Goal: Task Accomplishment & Management: Complete application form

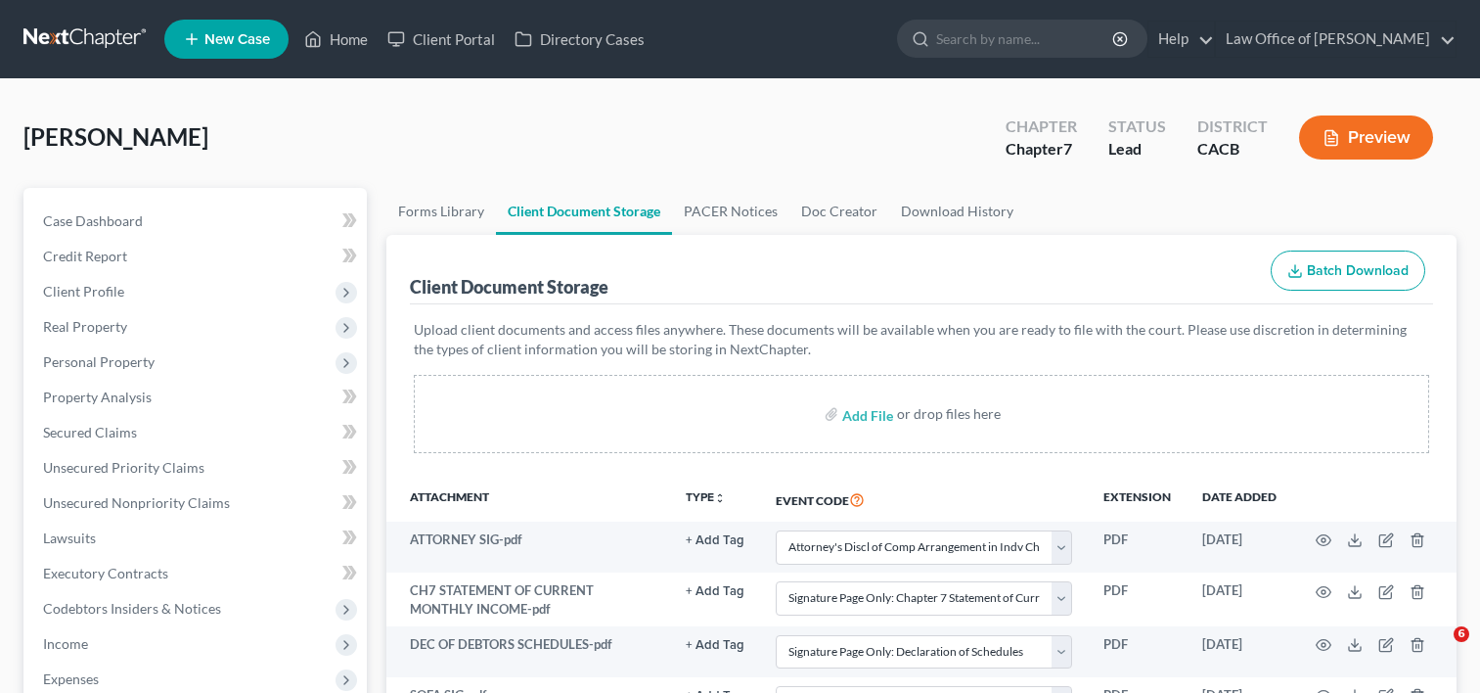
select select "7"
select select "55"
select select "56"
select select "57"
select select "58"
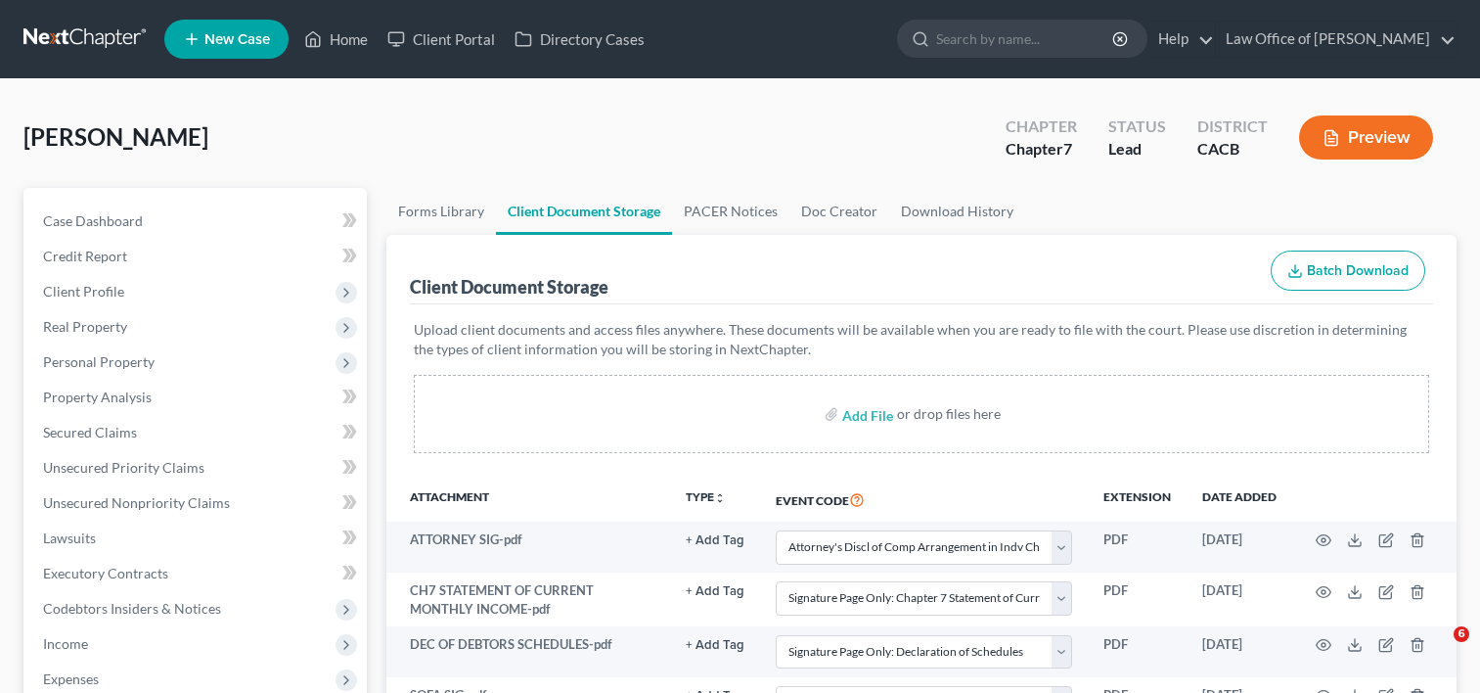
select select "65"
select select "59"
select select "60"
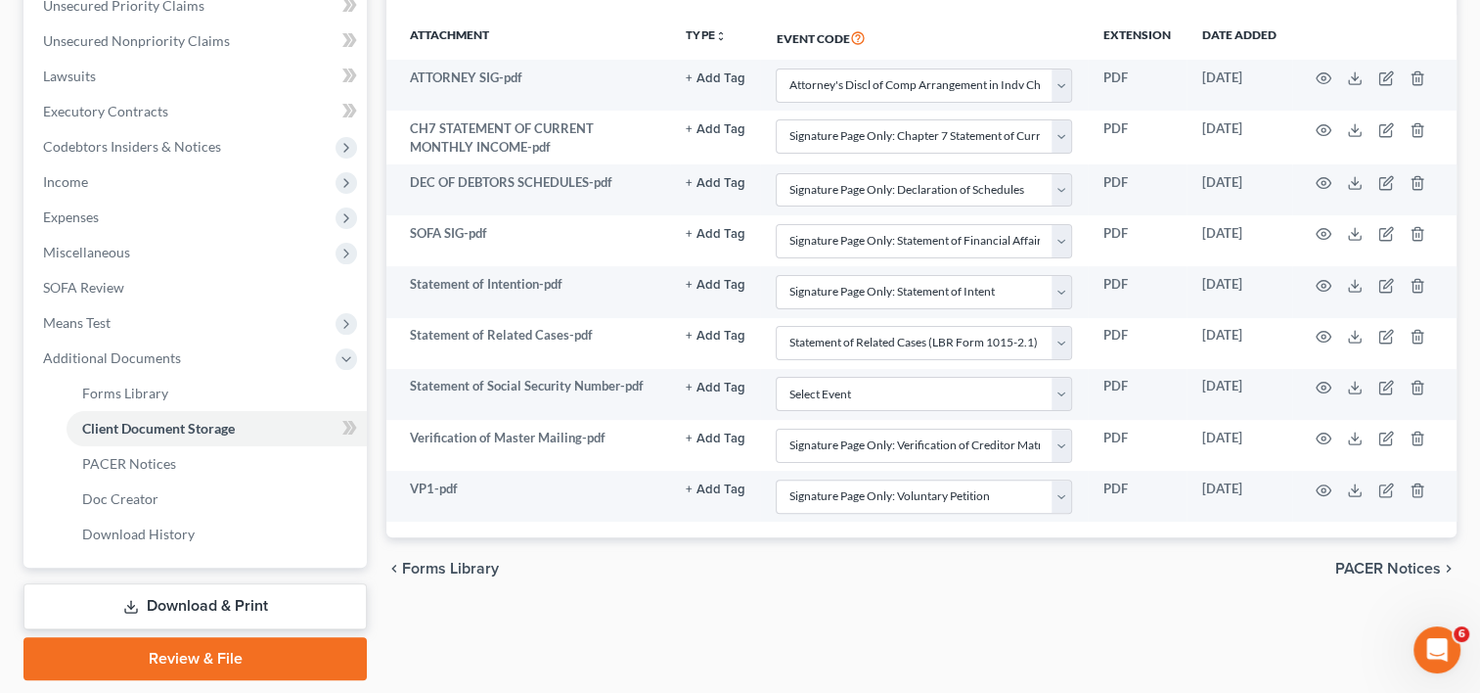
click at [266, 612] on link "Download & Print" at bounding box center [194, 606] width 343 height 46
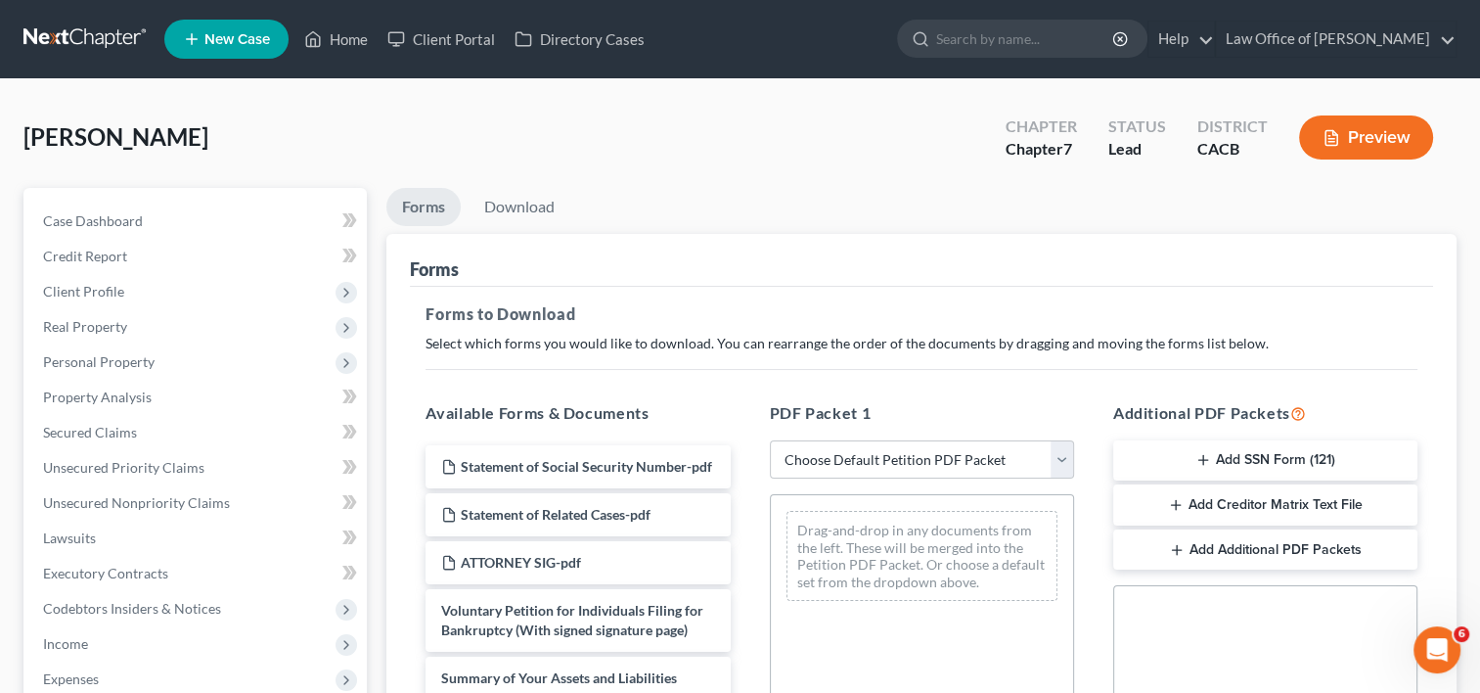
click at [225, 140] on div "[PERSON_NAME] Upgraded Chapter Chapter 7 Status Lead District CACB Preview" at bounding box center [739, 145] width 1433 height 85
click at [342, 39] on link "Home" at bounding box center [335, 39] width 83 height 35
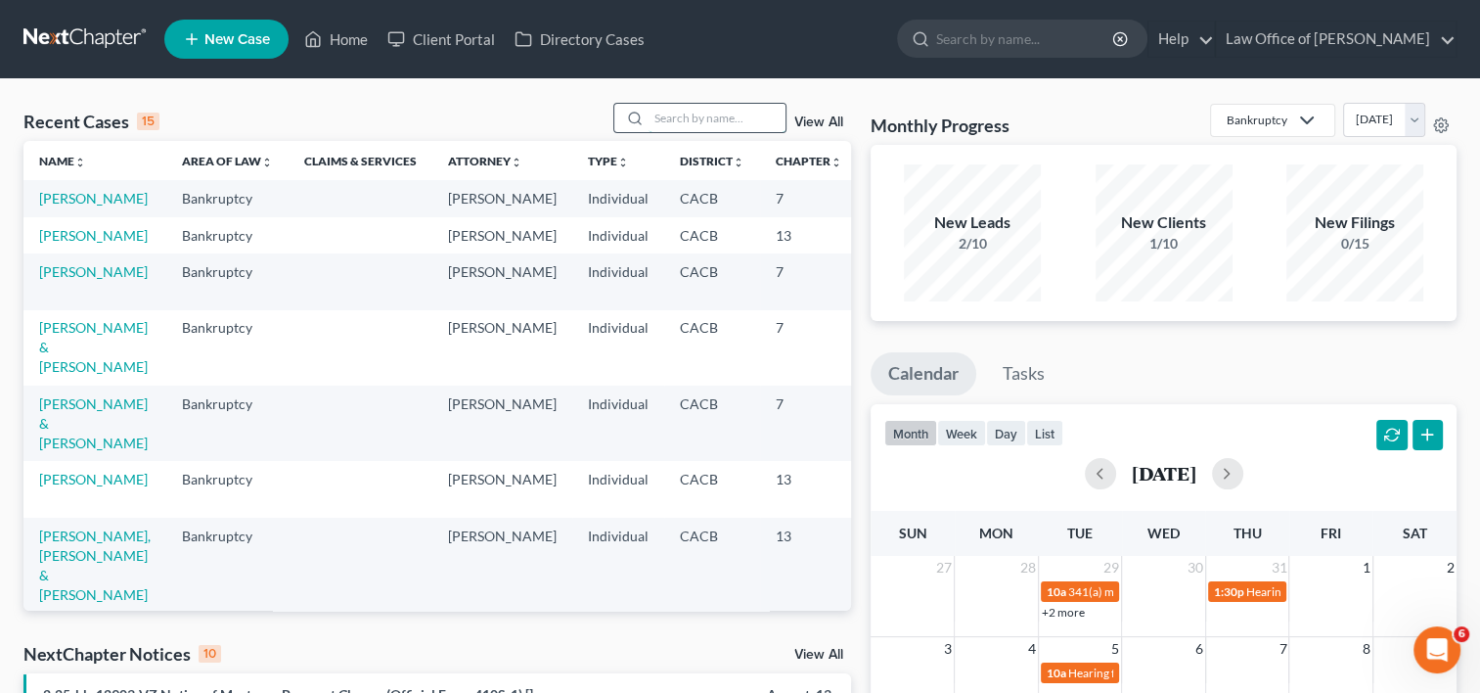
click at [665, 114] on input "search" at bounding box center [717, 118] width 137 height 28
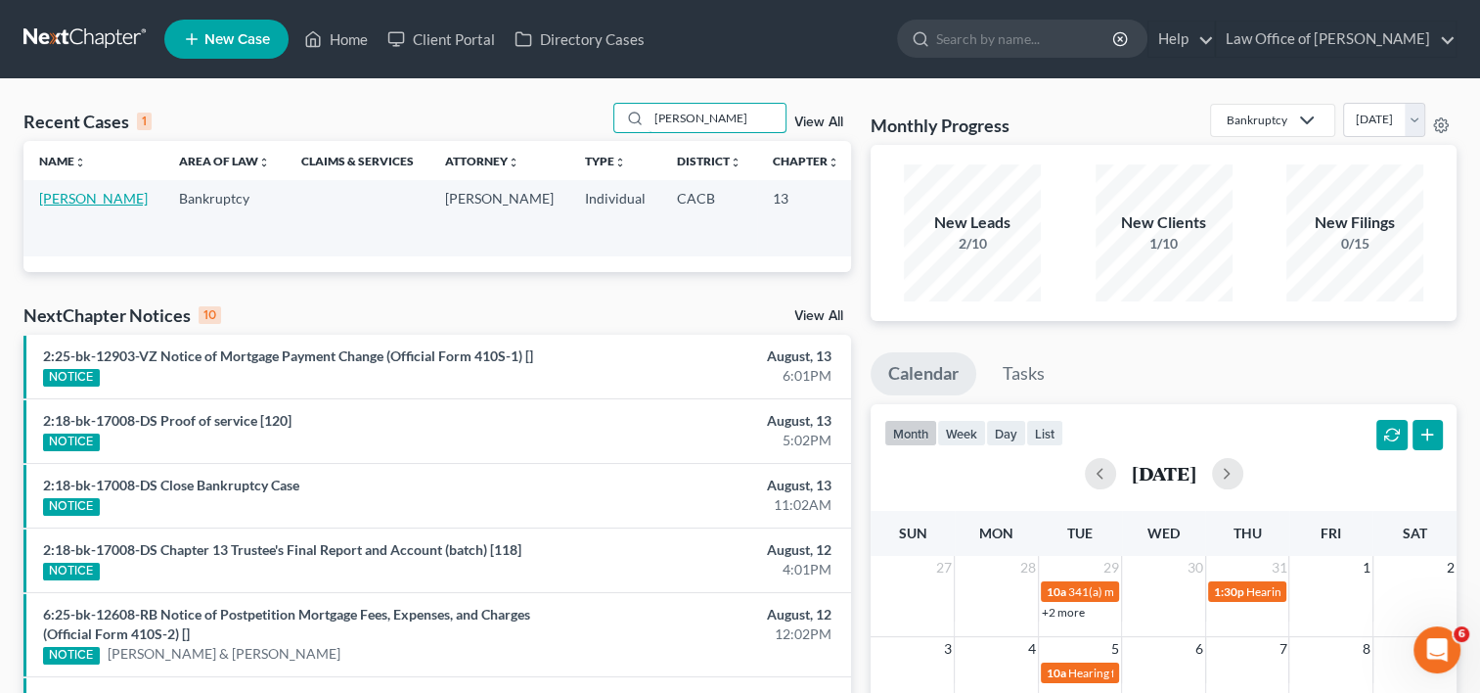
type input "[PERSON_NAME]"
click at [48, 206] on link "[PERSON_NAME]" at bounding box center [93, 198] width 109 height 17
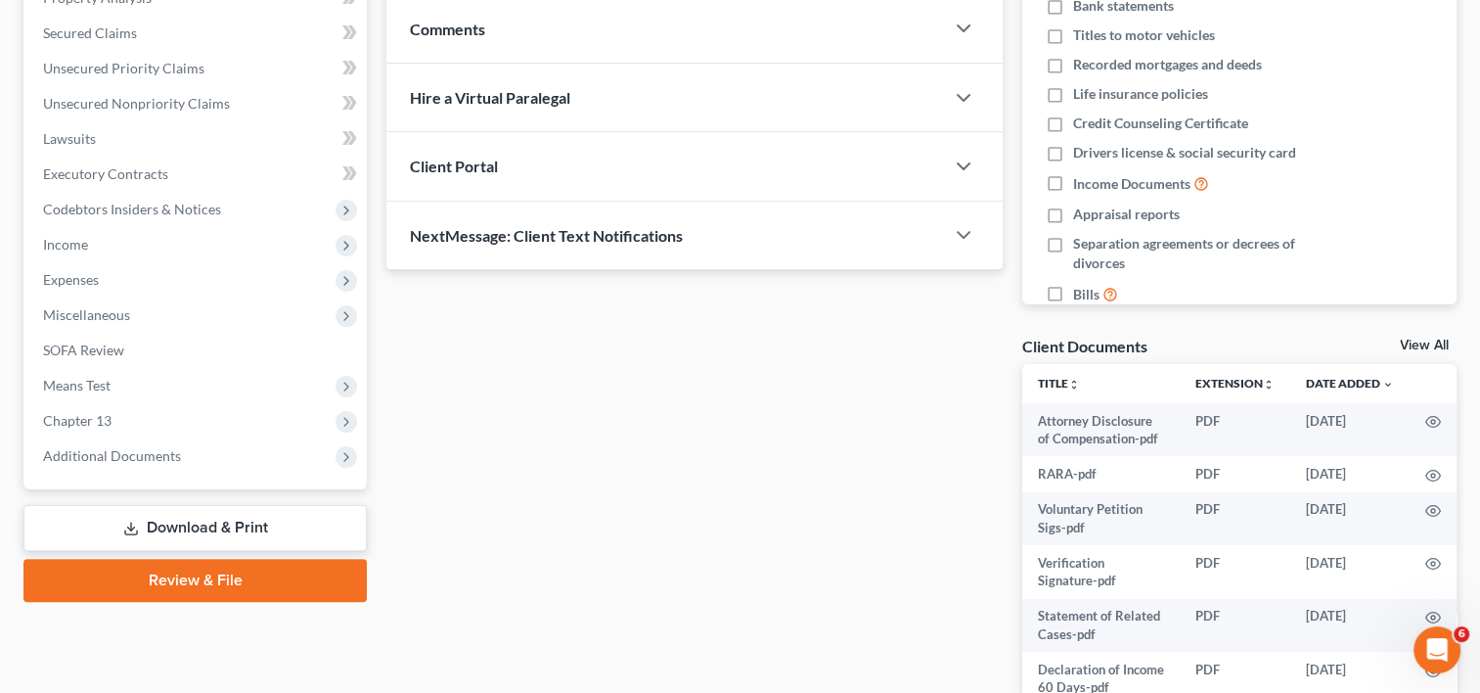
scroll to position [397, 0]
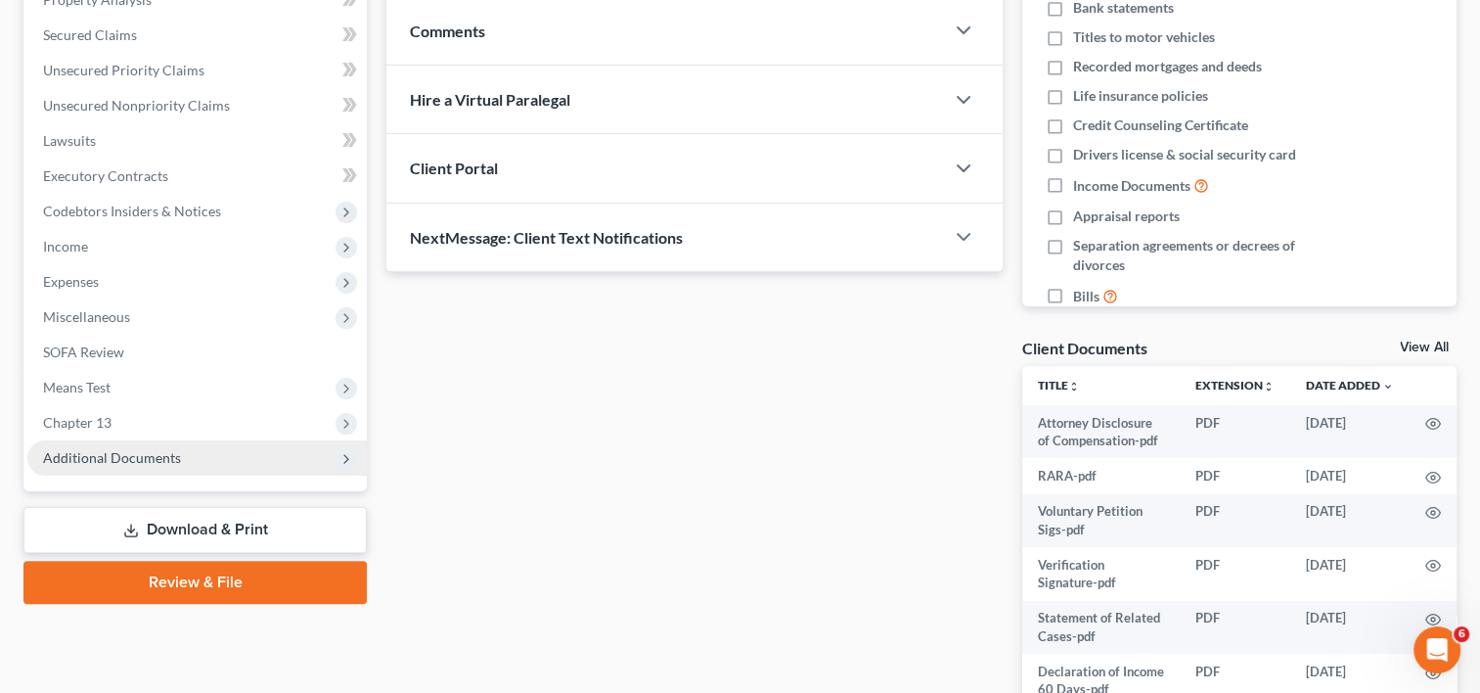
click at [105, 459] on span "Additional Documents" at bounding box center [112, 457] width 138 height 17
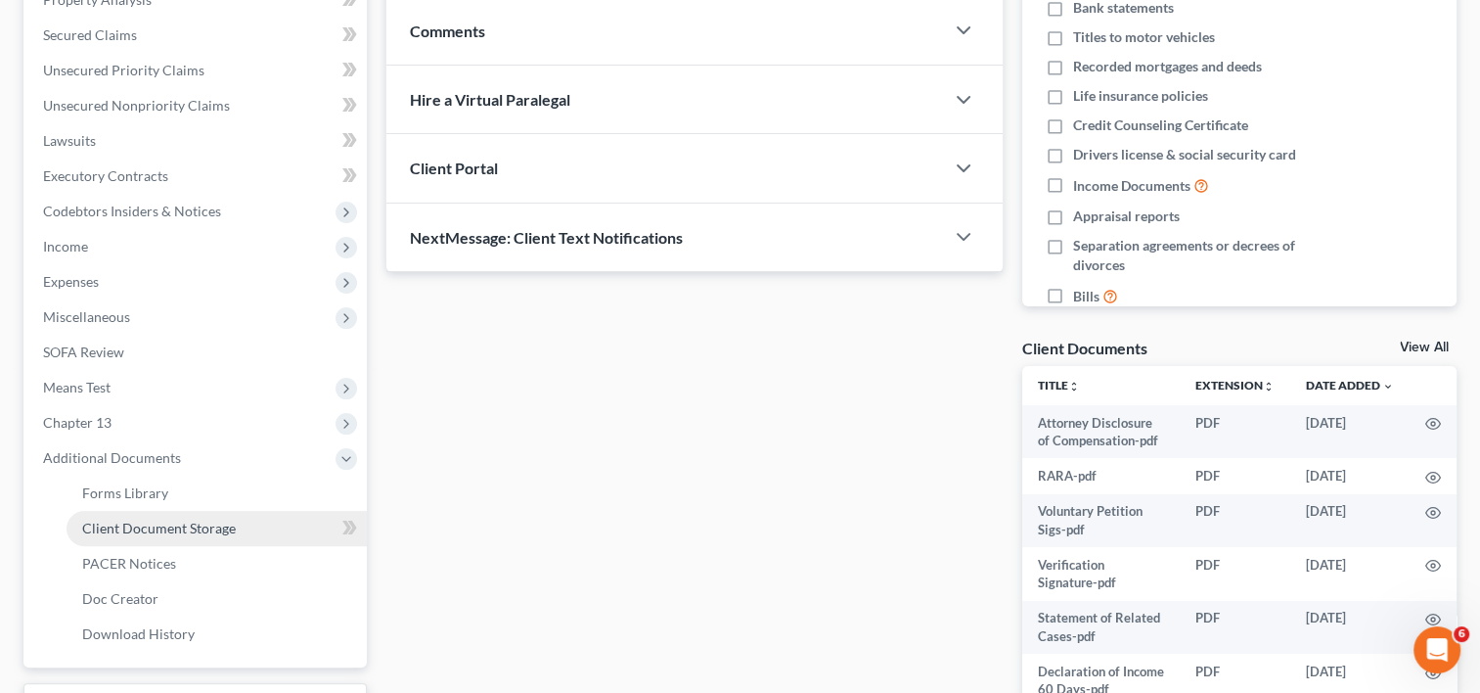
click at [206, 537] on link "Client Document Storage" at bounding box center [217, 528] width 300 height 35
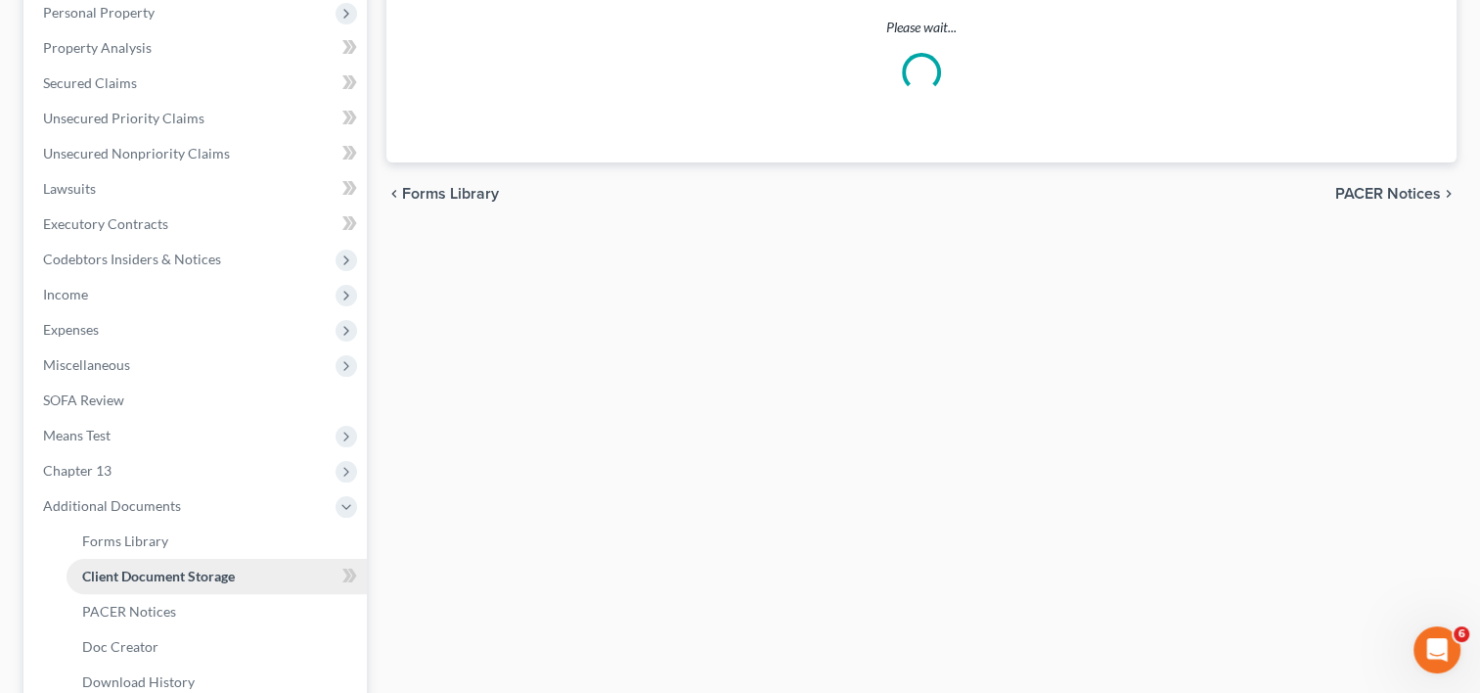
select select "10"
select select "30"
select select "65"
select select "59"
select select "60"
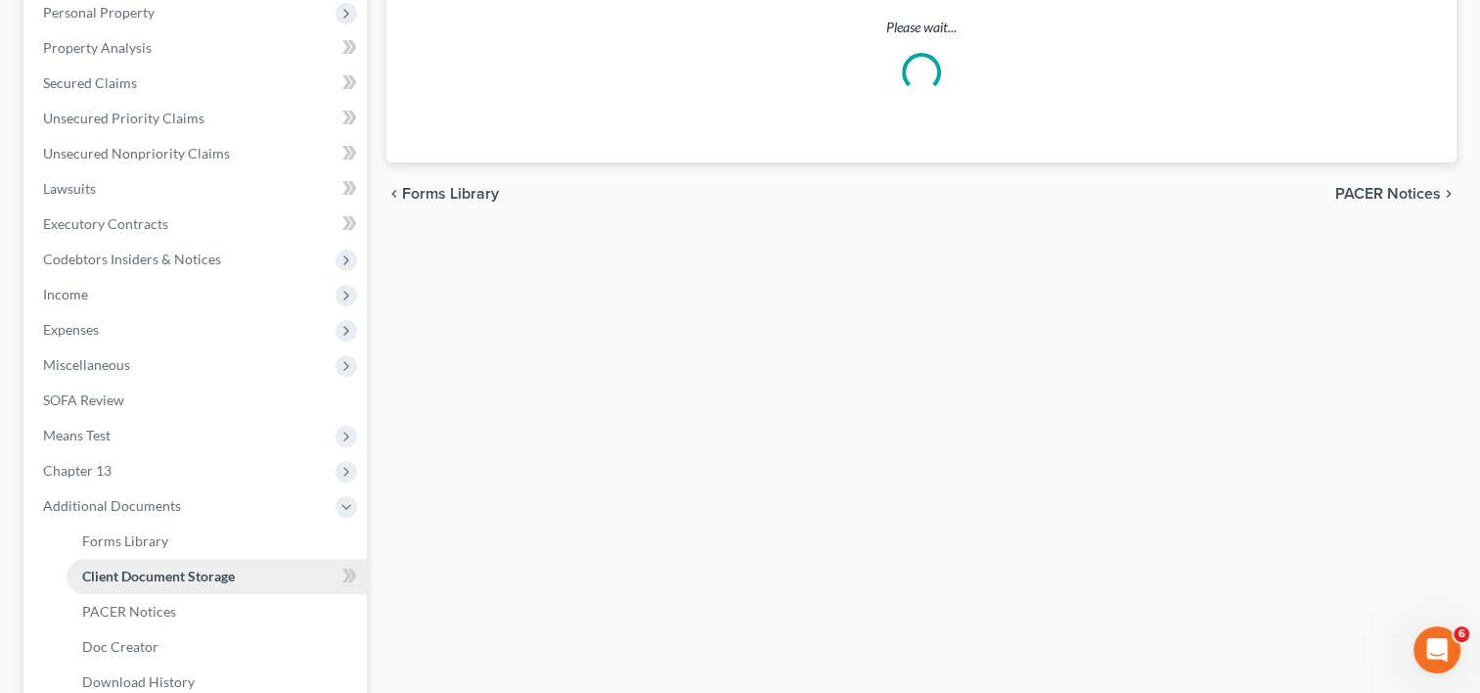
select select "41"
select select "33"
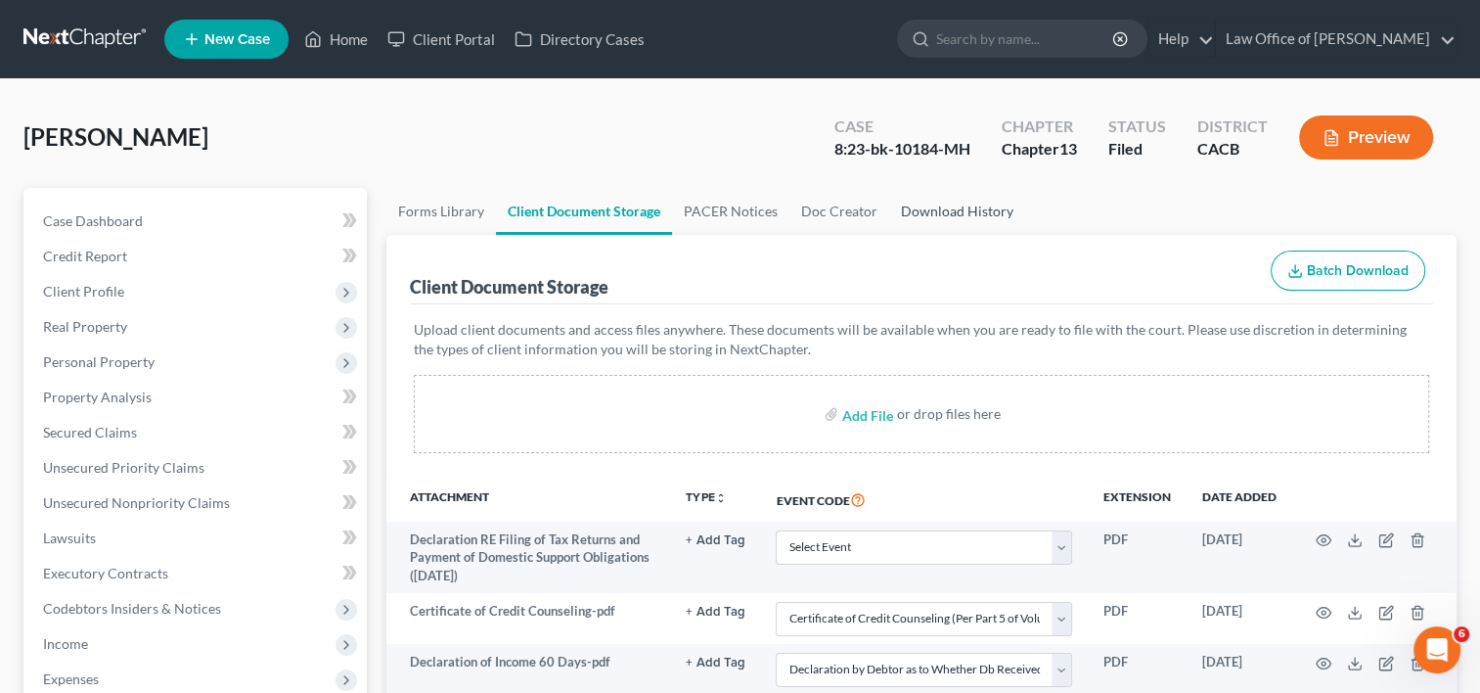
click at [947, 207] on link "Download History" at bounding box center [957, 211] width 136 height 47
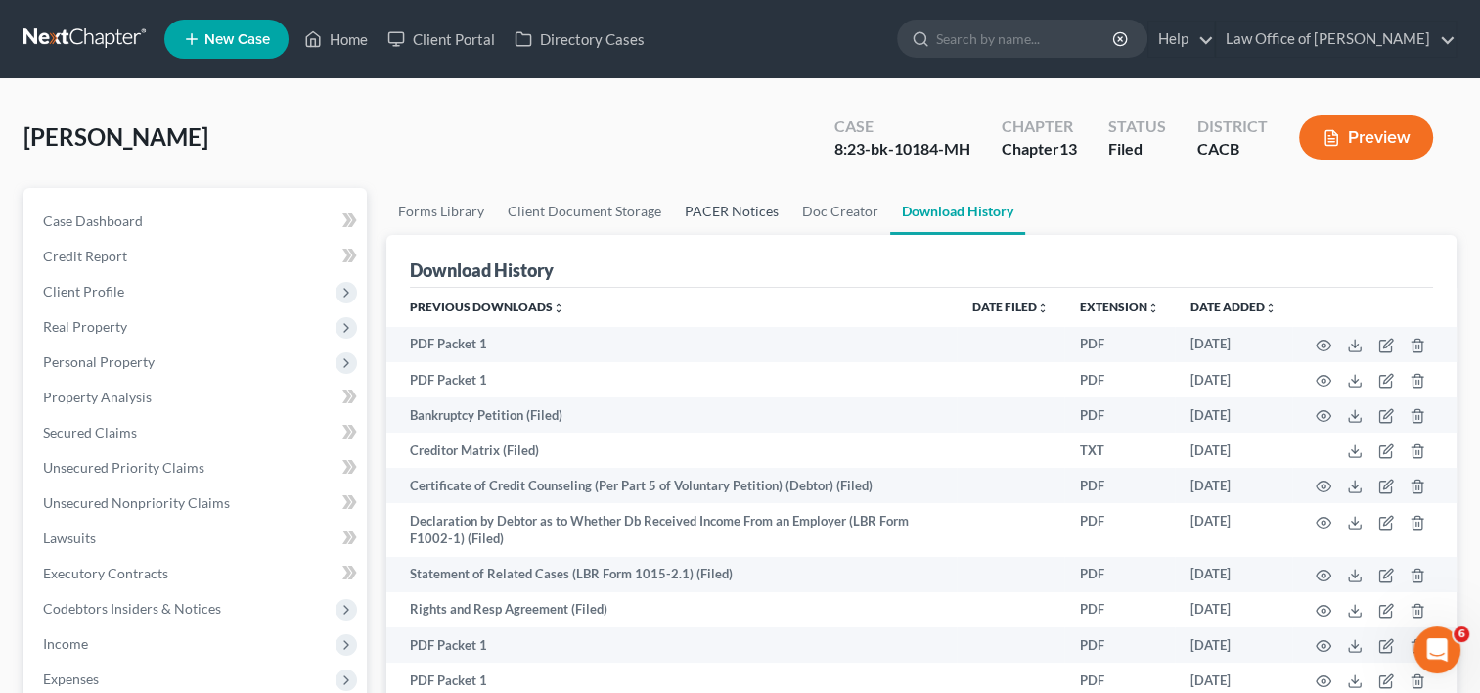
click at [730, 215] on link "PACER Notices" at bounding box center [731, 211] width 117 height 47
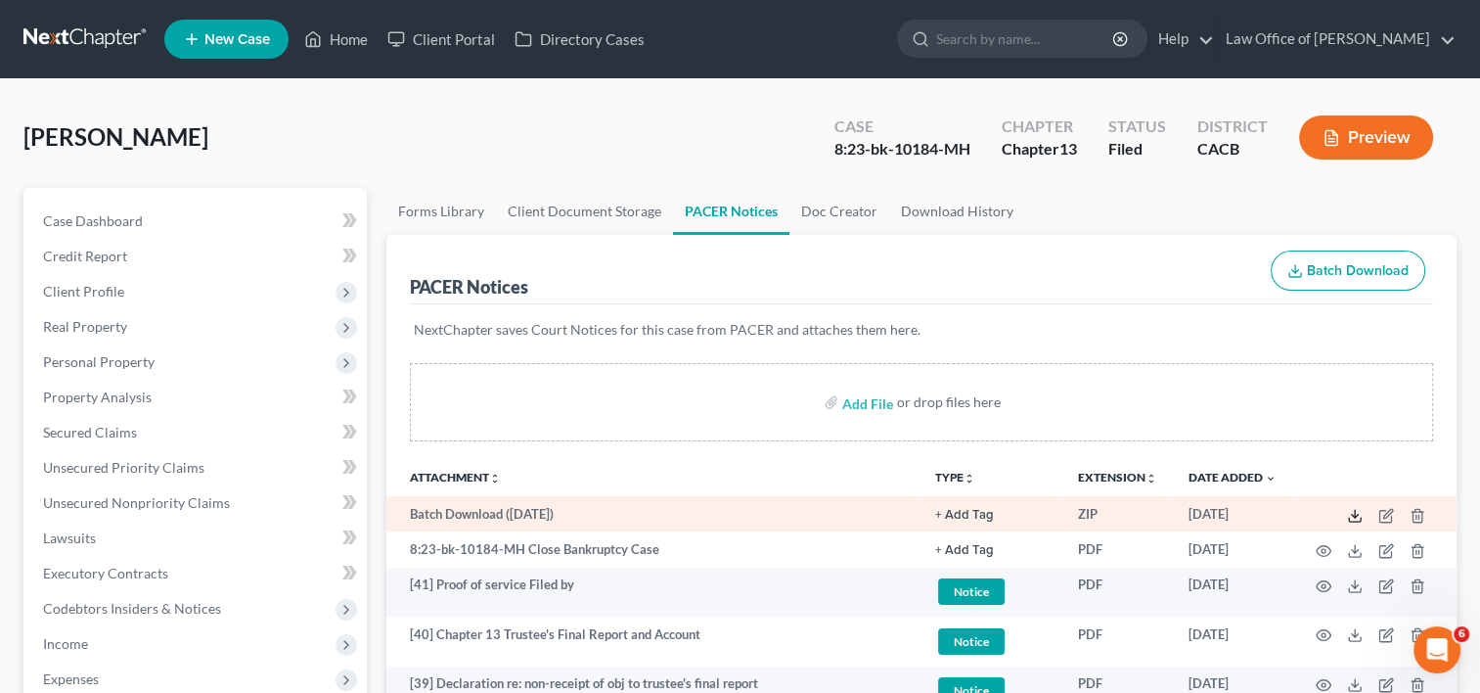
click at [1354, 510] on icon at bounding box center [1355, 516] width 16 height 16
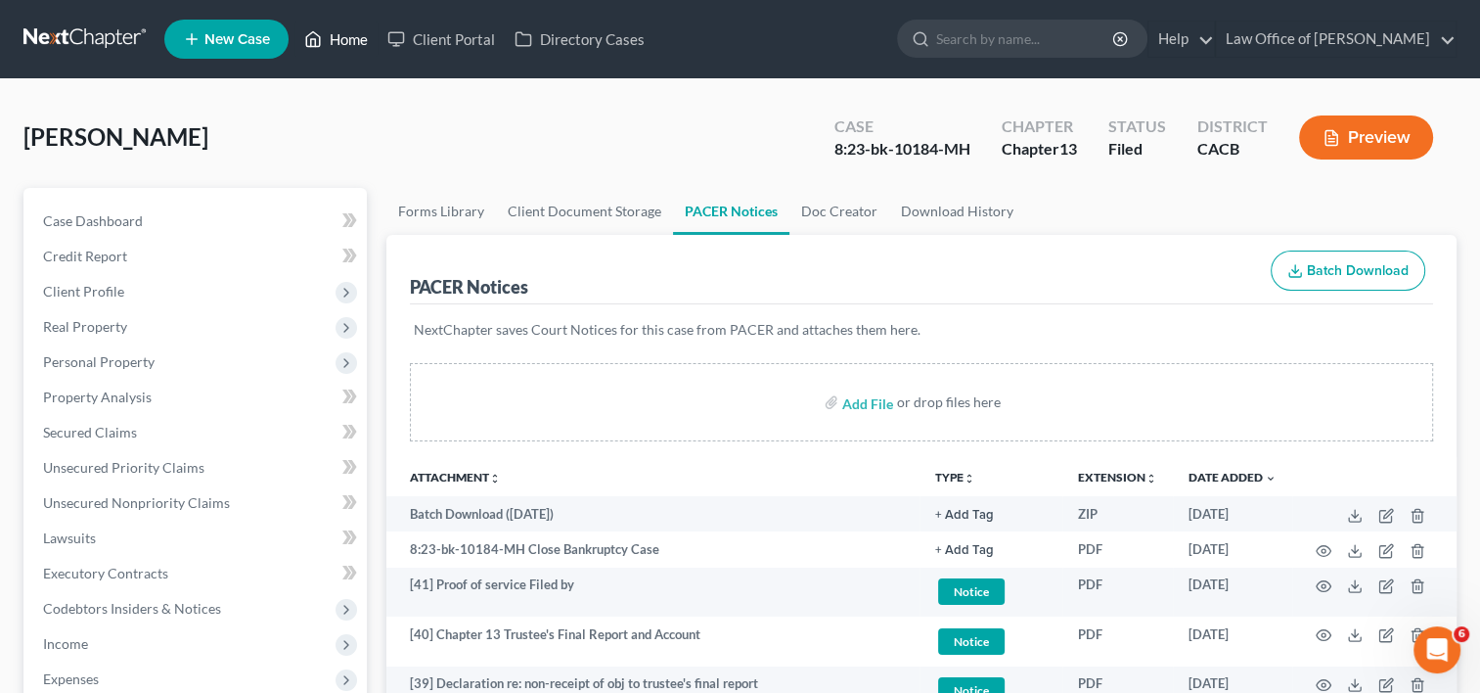
click at [329, 36] on link "Home" at bounding box center [335, 39] width 83 height 35
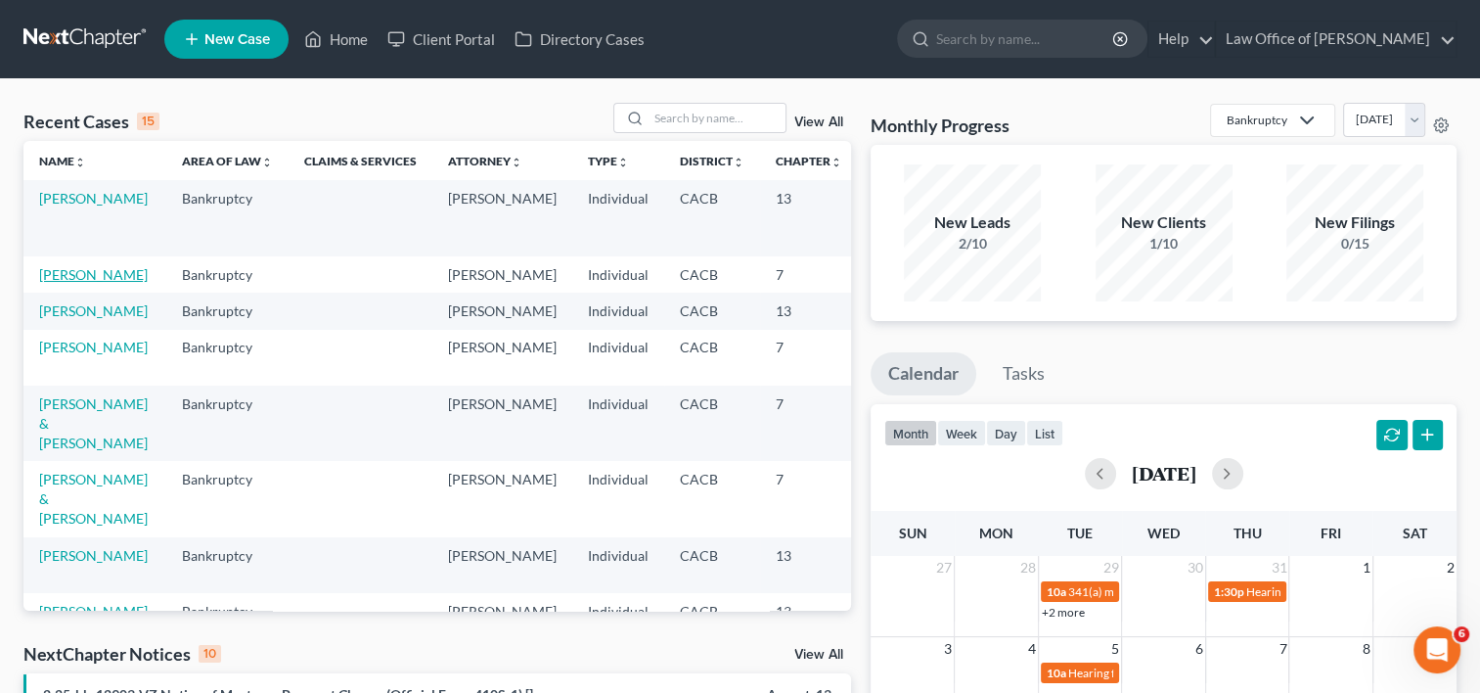
click at [59, 283] on link "[PERSON_NAME]" at bounding box center [93, 274] width 109 height 17
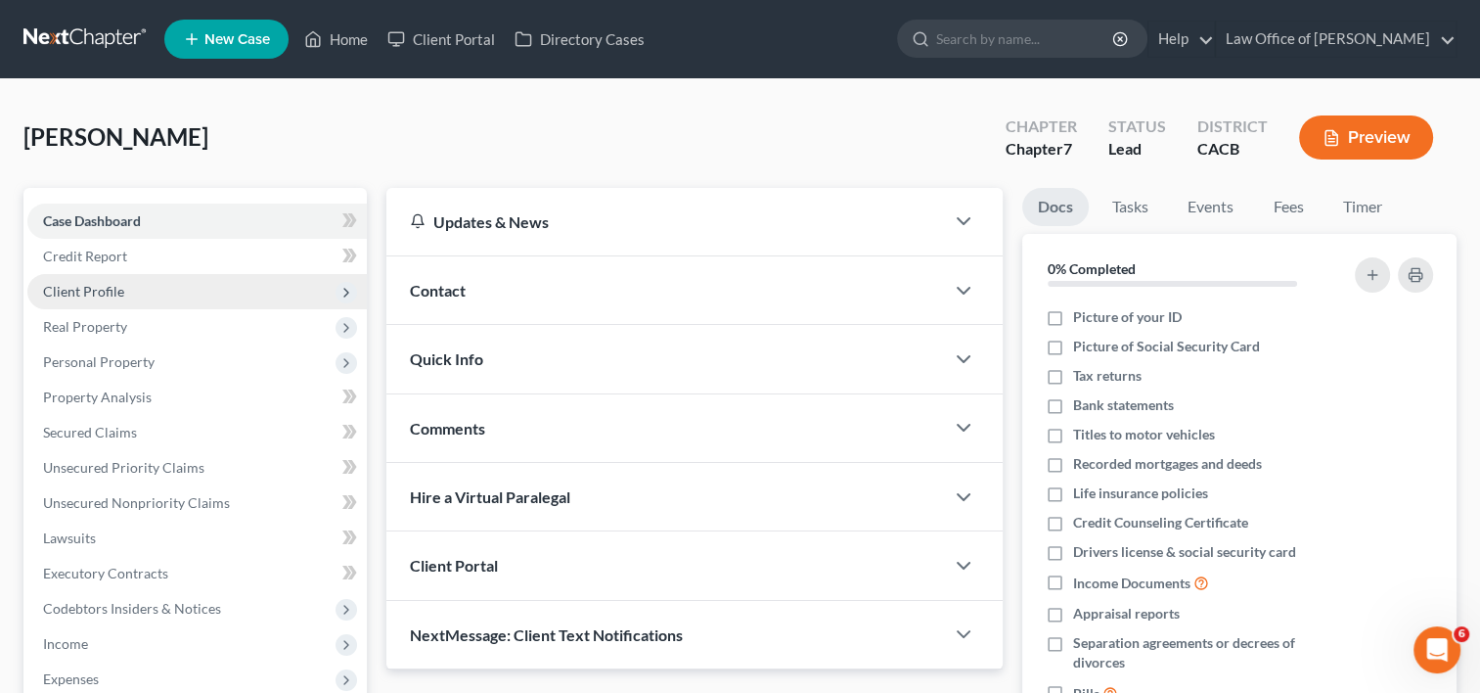
click at [104, 297] on span "Client Profile" at bounding box center [83, 291] width 81 height 17
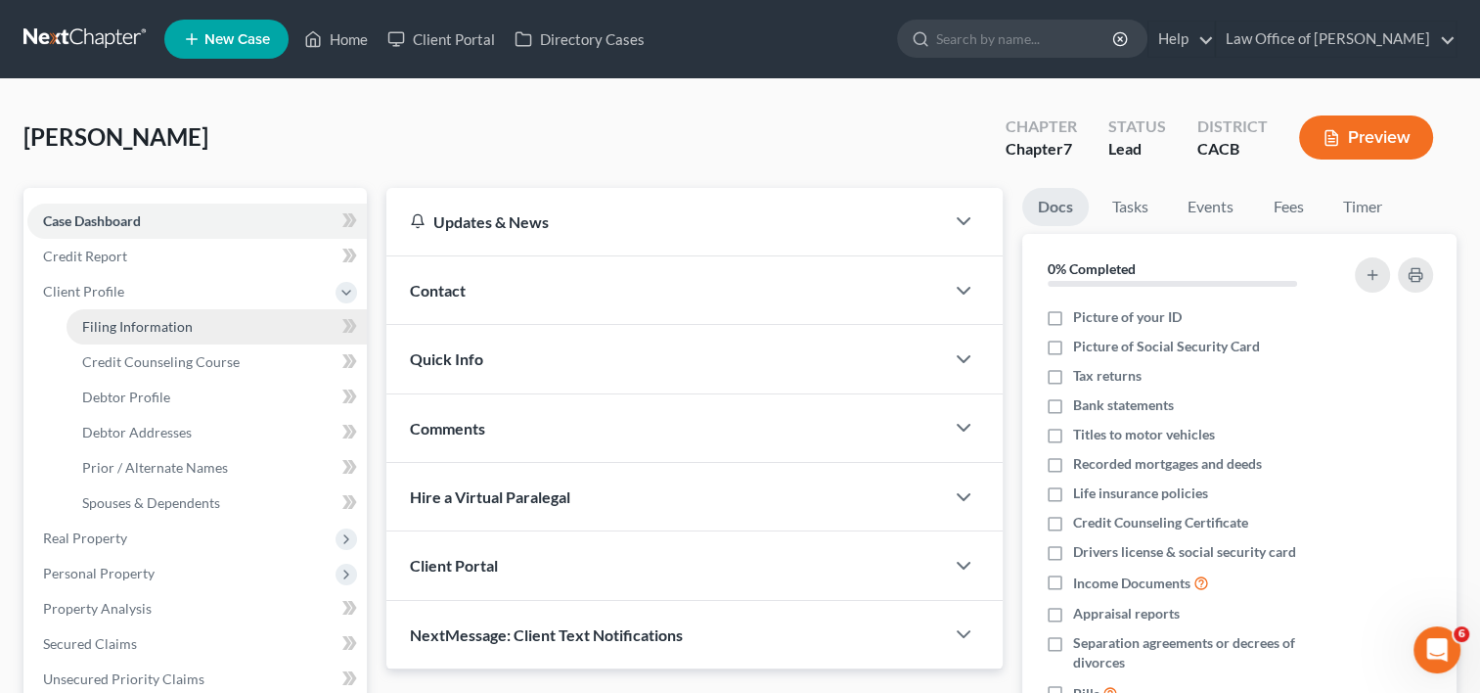
click at [120, 322] on span "Filing Information" at bounding box center [137, 326] width 111 height 17
select select "1"
select select "0"
select select "7"
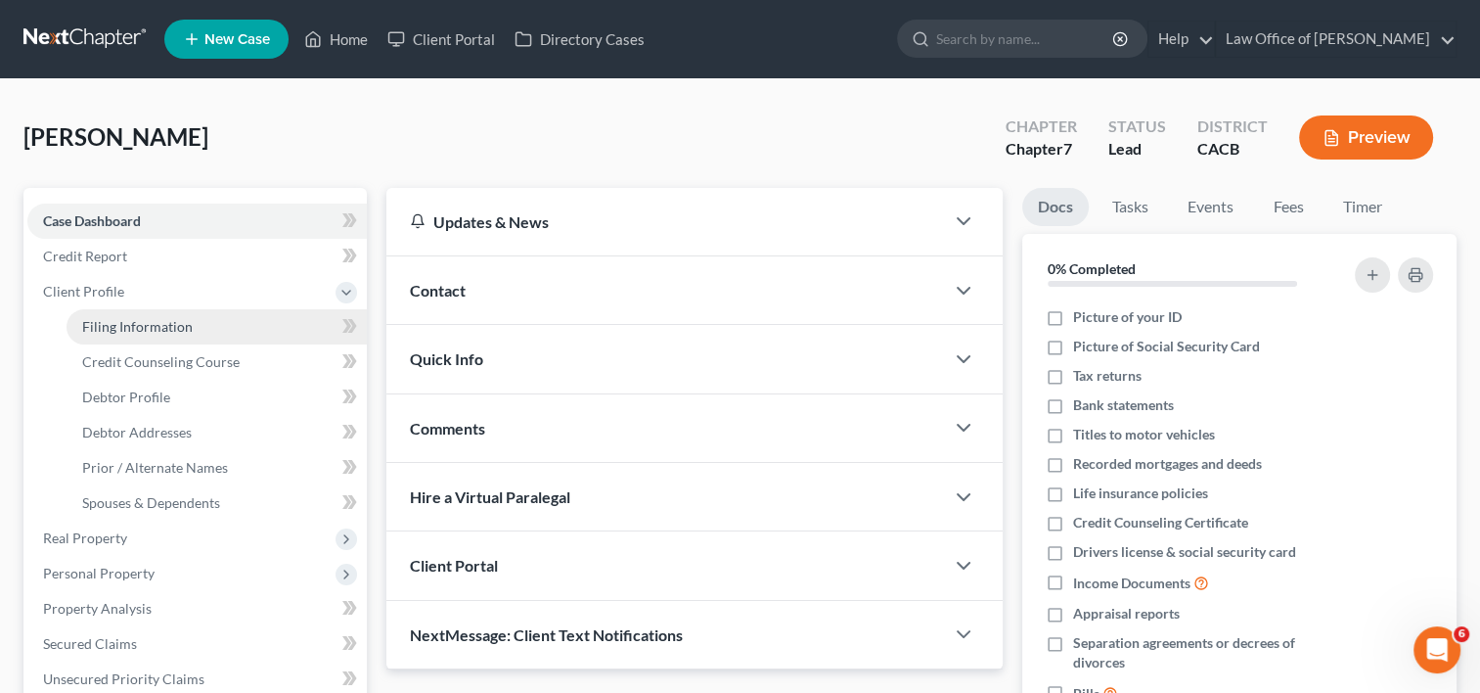
select select "0"
select select "4"
select select "0"
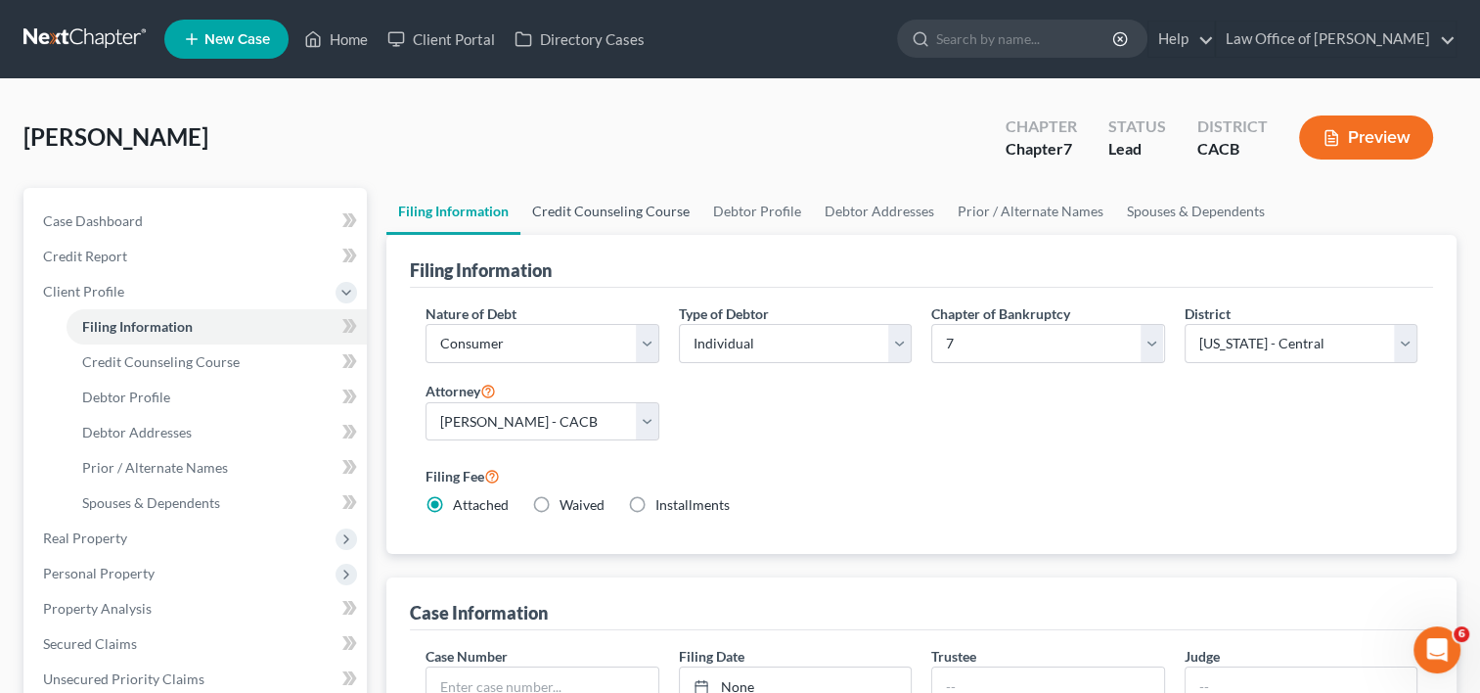
click at [665, 217] on link "Credit Counseling Course" at bounding box center [610, 211] width 181 height 47
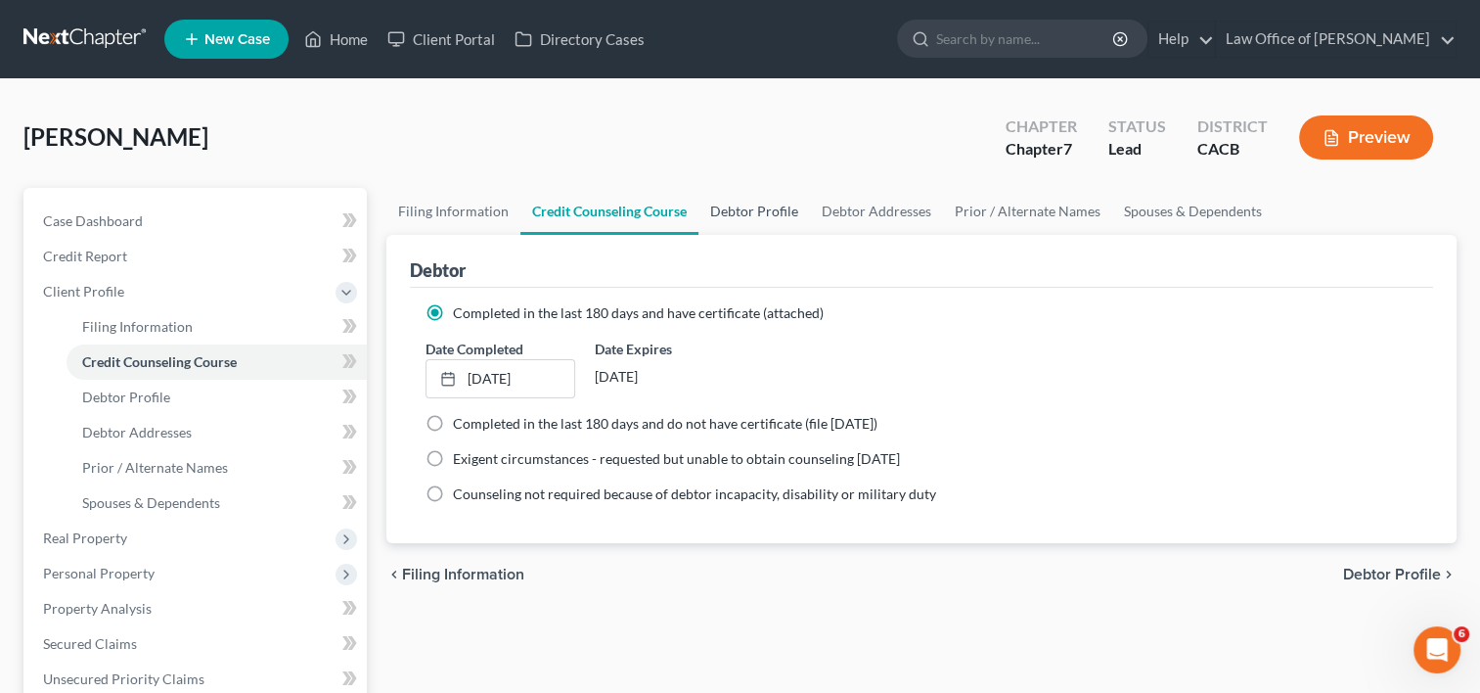
click at [771, 208] on link "Debtor Profile" at bounding box center [754, 211] width 112 height 47
select select "2"
select select "0"
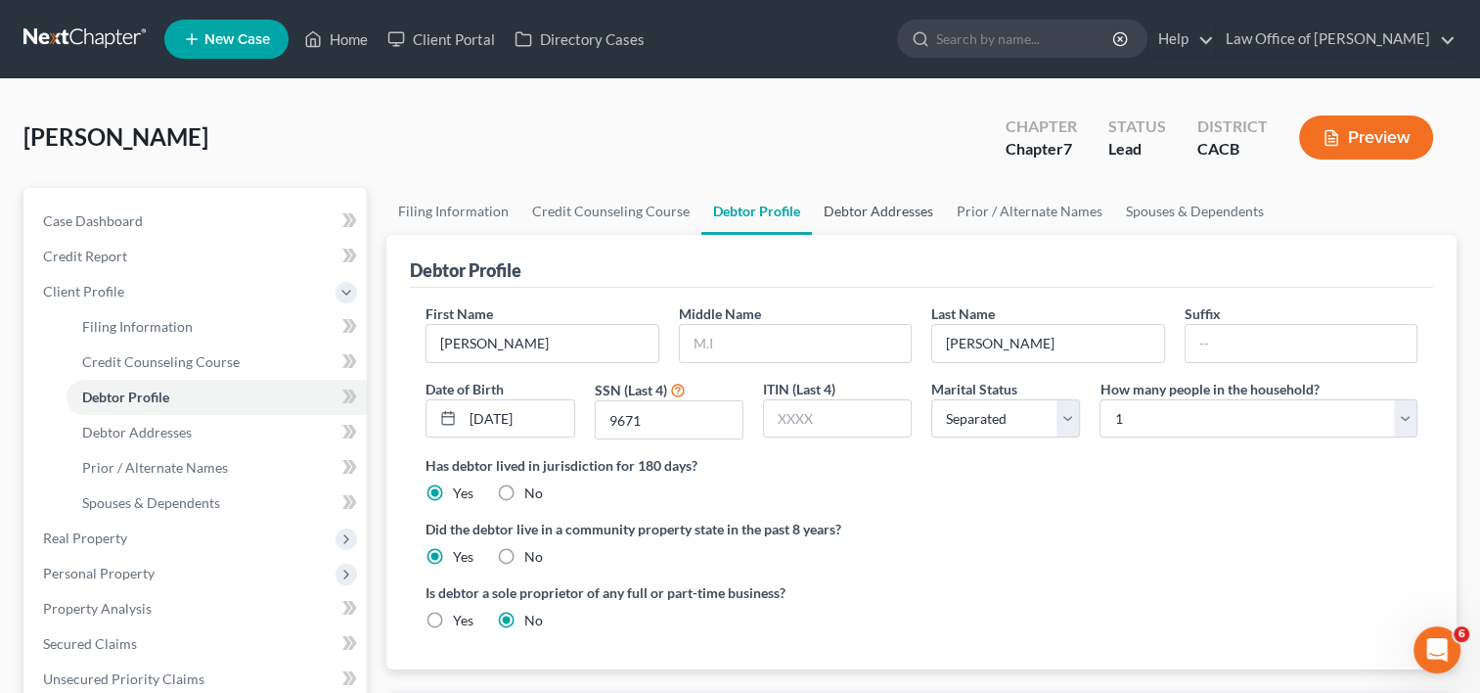
click at [883, 213] on link "Debtor Addresses" at bounding box center [878, 211] width 133 height 47
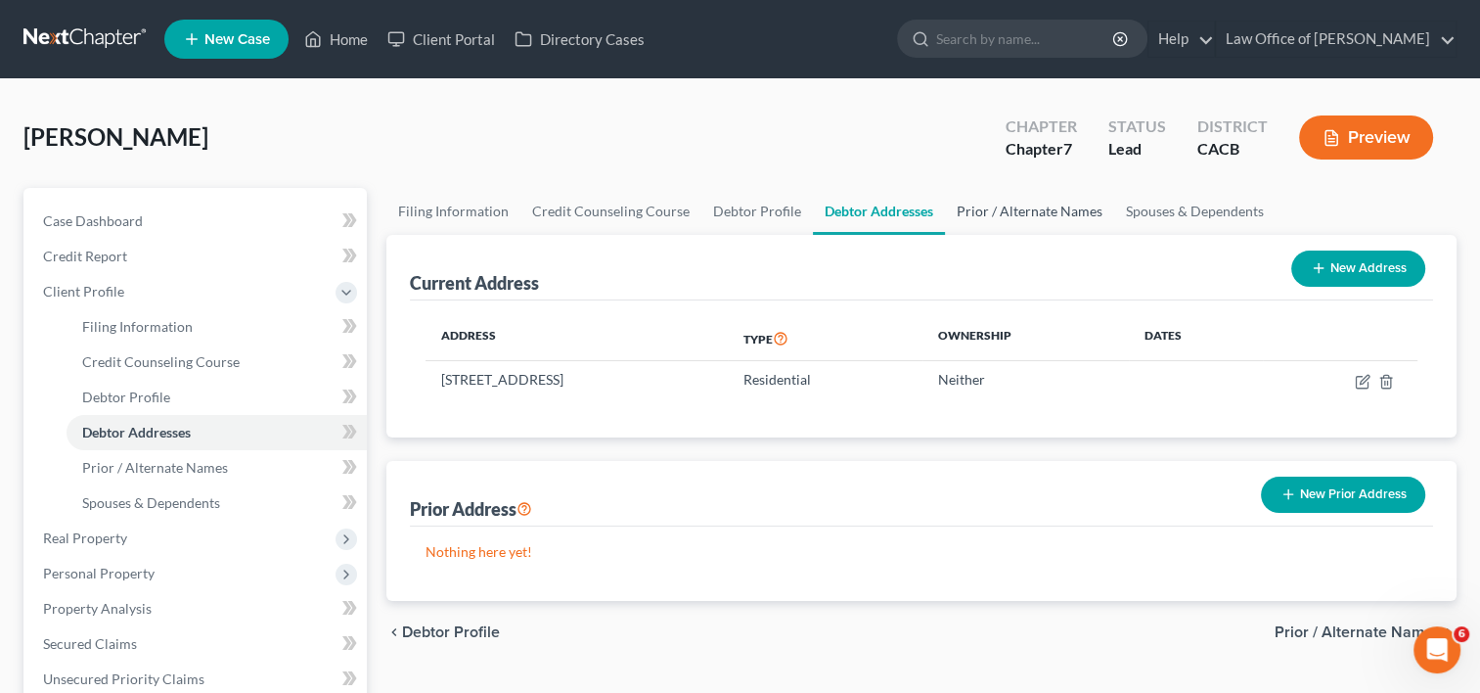
click at [1038, 216] on link "Prior / Alternate Names" at bounding box center [1029, 211] width 169 height 47
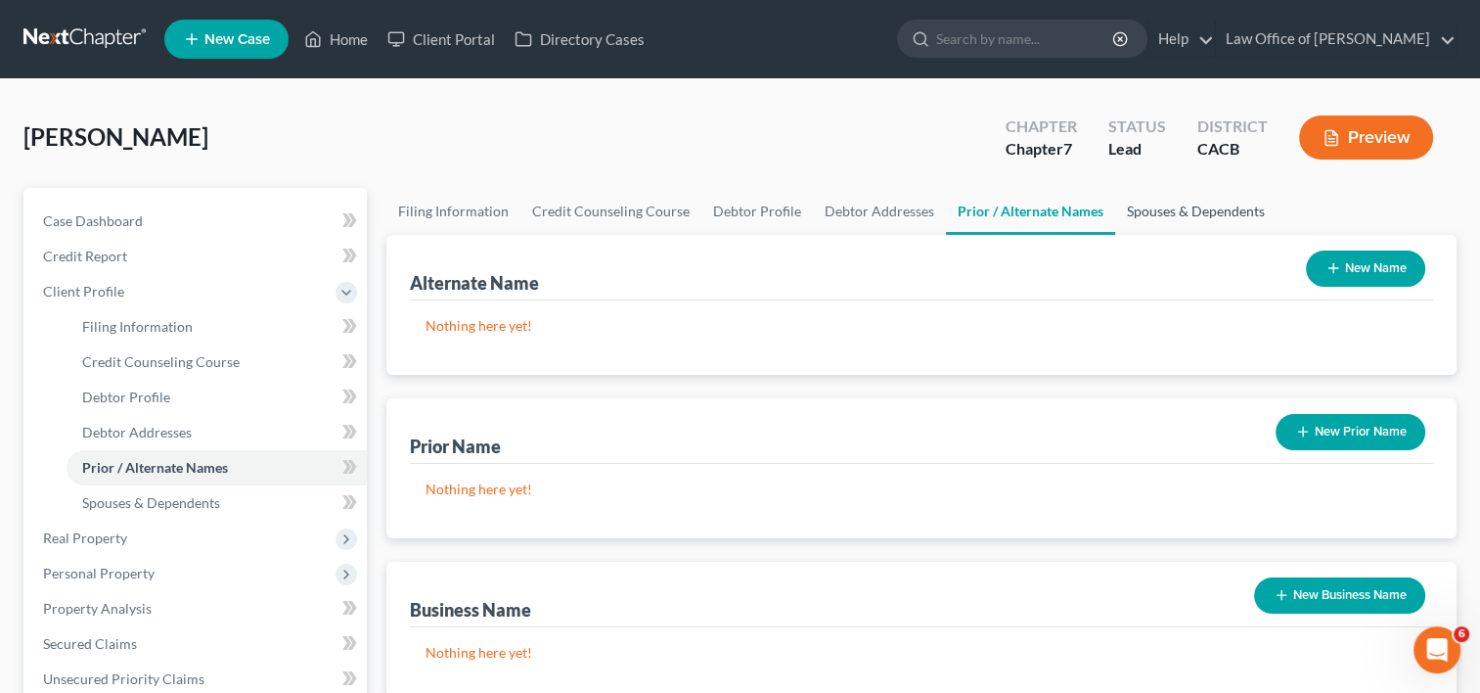
click at [1165, 212] on link "Spouses & Dependents" at bounding box center [1195, 211] width 161 height 47
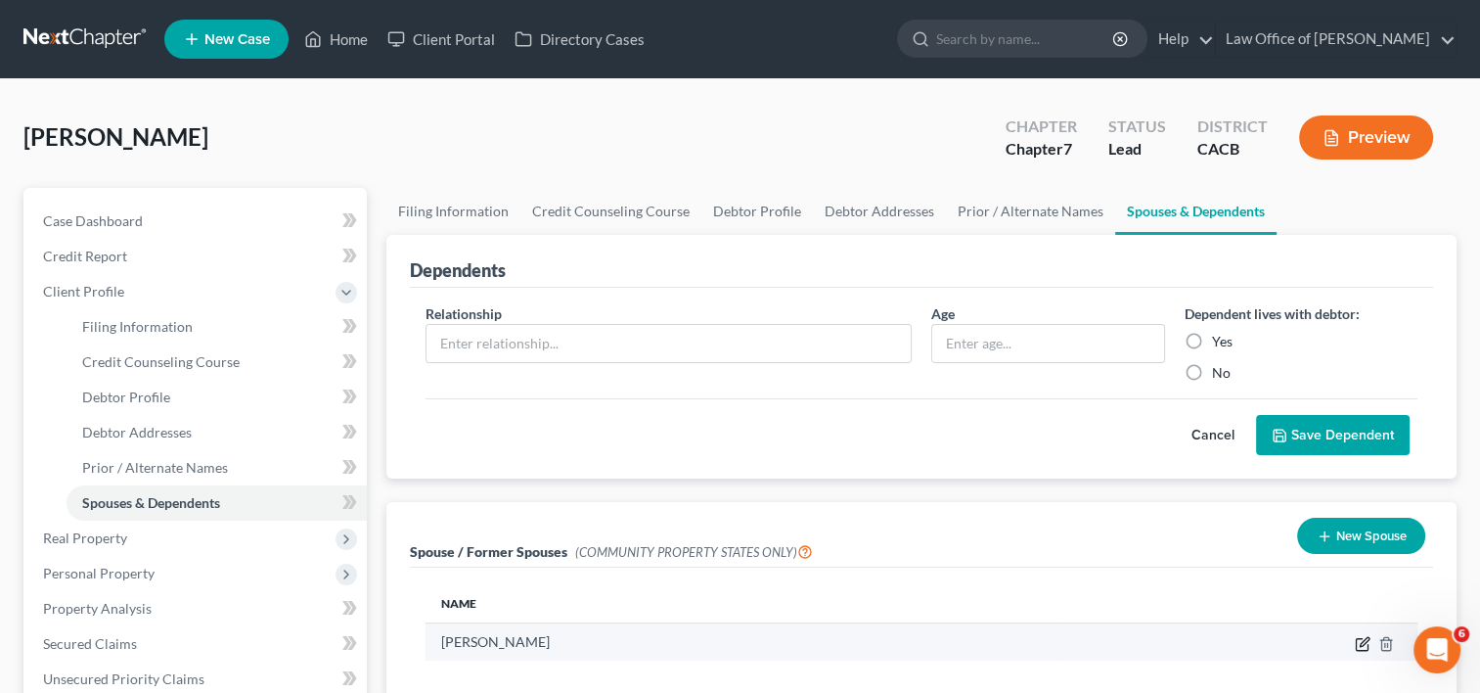
click at [1366, 642] on icon "button" at bounding box center [1363, 644] width 16 height 16
select select "1"
select select "4"
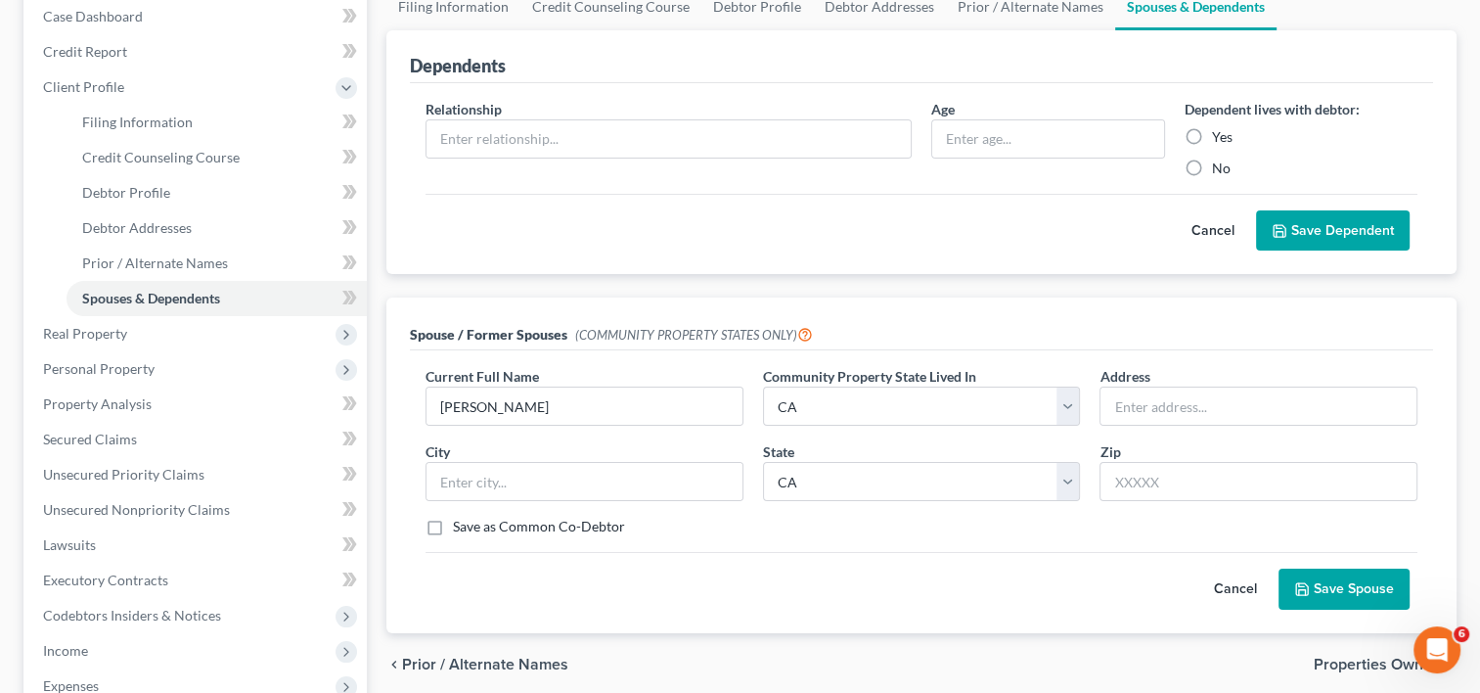
scroll to position [173, 0]
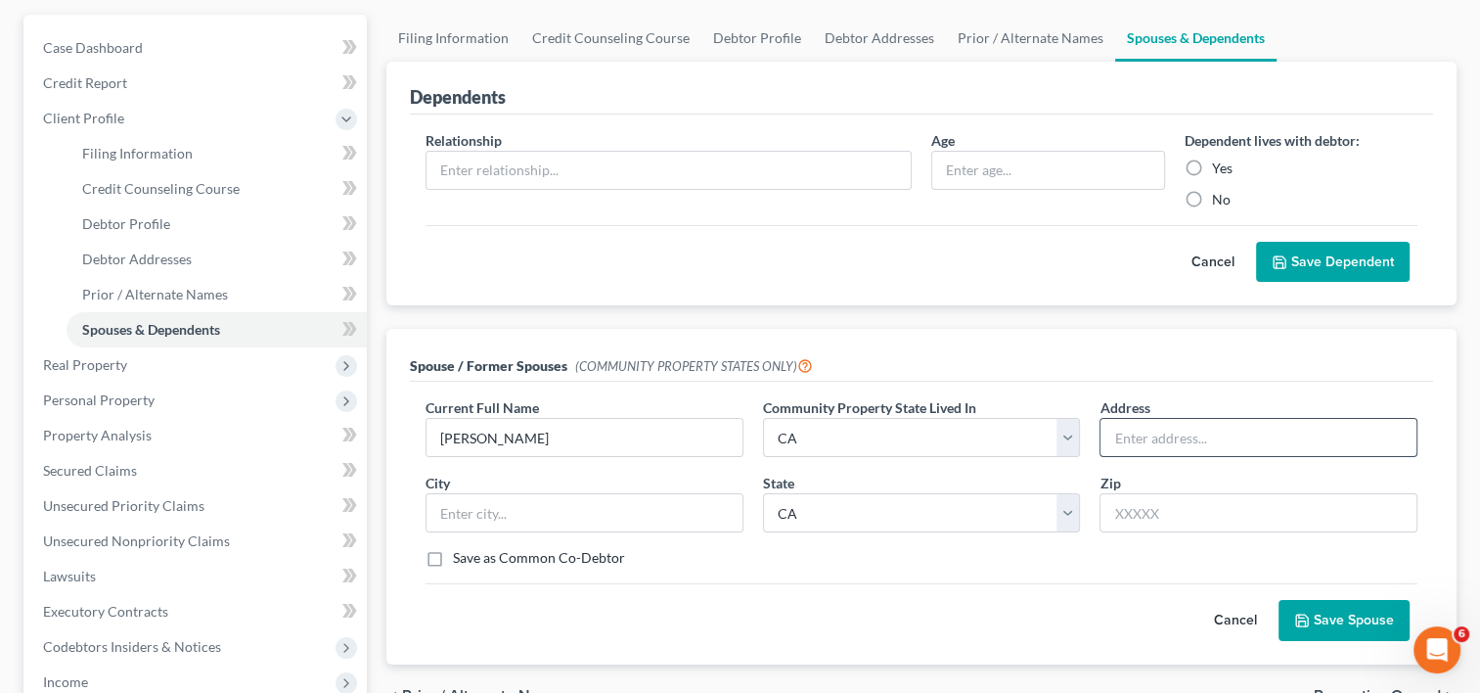
click at [1239, 444] on input "text" at bounding box center [1259, 437] width 316 height 37
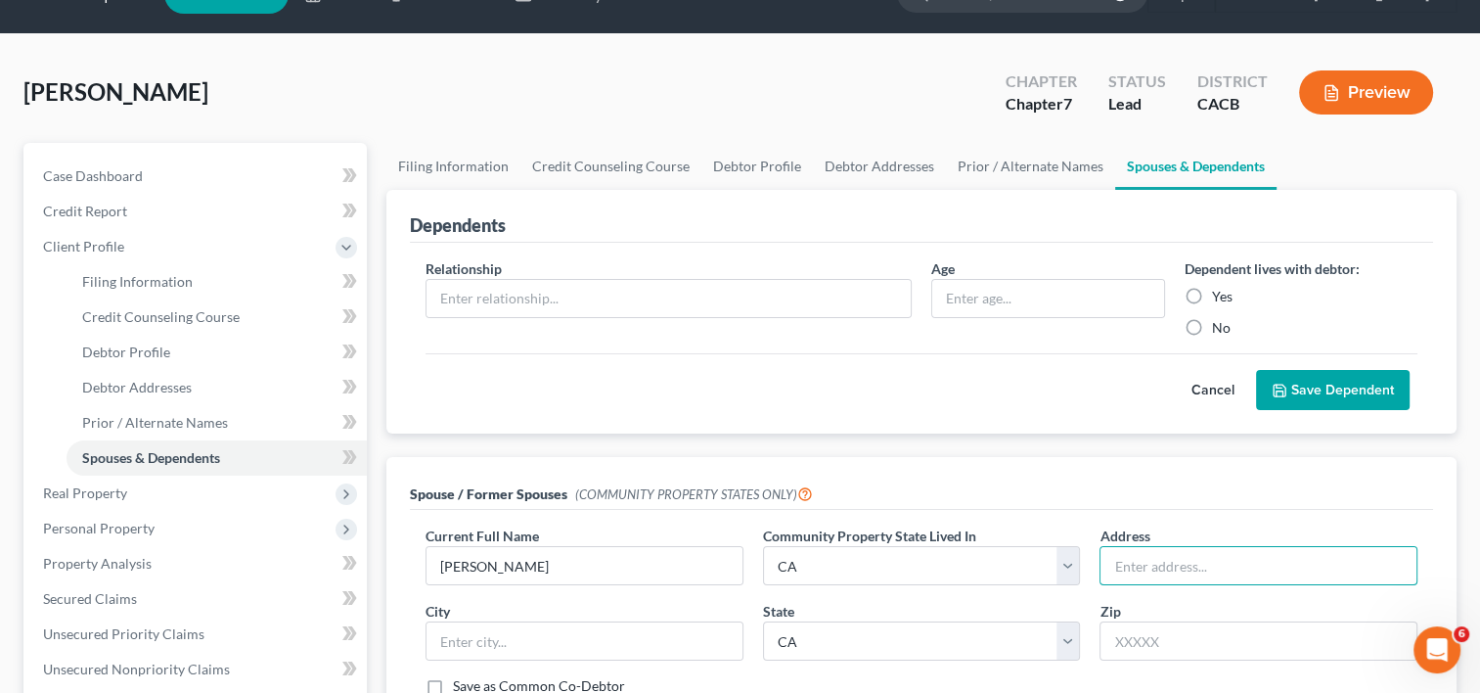
scroll to position [0, 0]
